Goal: Task Accomplishment & Management: Manage account settings

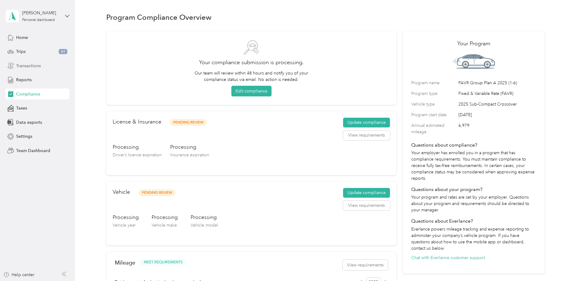
click at [33, 66] on span "Transactions" at bounding box center [28, 66] width 25 height 6
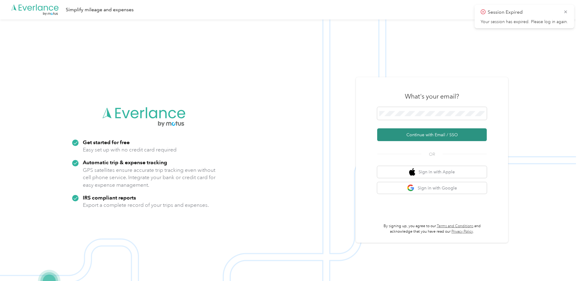
click at [415, 134] on button "Continue with Email / SSO" at bounding box center [432, 135] width 110 height 13
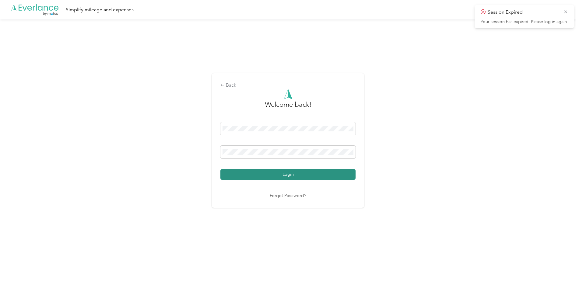
click at [300, 172] on button "Login" at bounding box center [288, 174] width 135 height 11
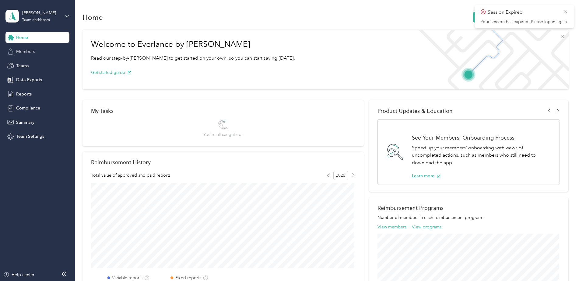
click at [27, 55] on div "Members" at bounding box center [37, 51] width 64 height 11
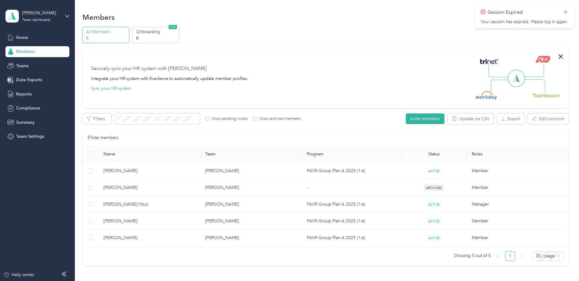
scroll to position [30, 0]
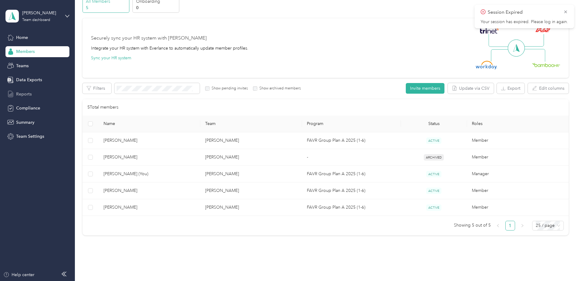
click at [20, 92] on span "Reports" at bounding box center [24, 94] width 16 height 6
